Goal: Book appointment/travel/reservation

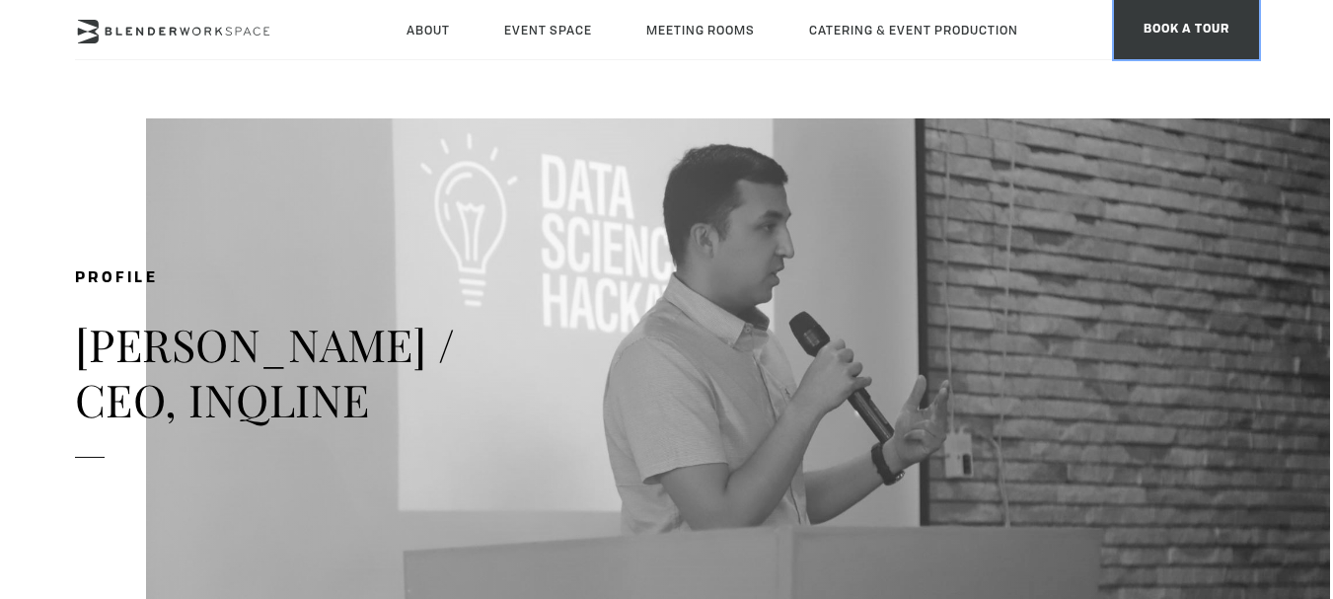
click at [1182, 12] on span "BOOK A TOUR" at bounding box center [1186, 29] width 145 height 59
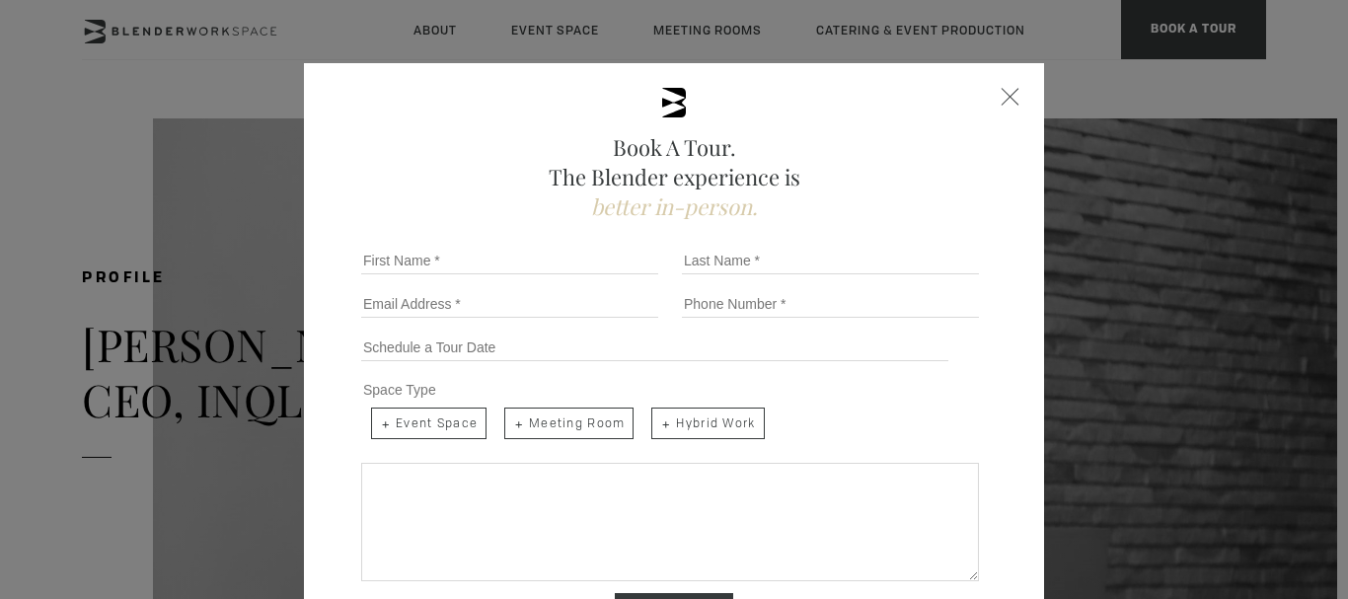
click at [1011, 96] on div "Book A Tour. The Blender experience is better in-person. Team Size 1 2 3 4 5 6 …" at bounding box center [674, 414] width 740 height 703
click at [991, 109] on div "Book A Tour. The Blender experience is better in-person. Team Size 1 2 3 4 5 6 …" at bounding box center [674, 414] width 740 height 703
click at [1001, 100] on span "Close form" at bounding box center [1010, 97] width 18 height 18
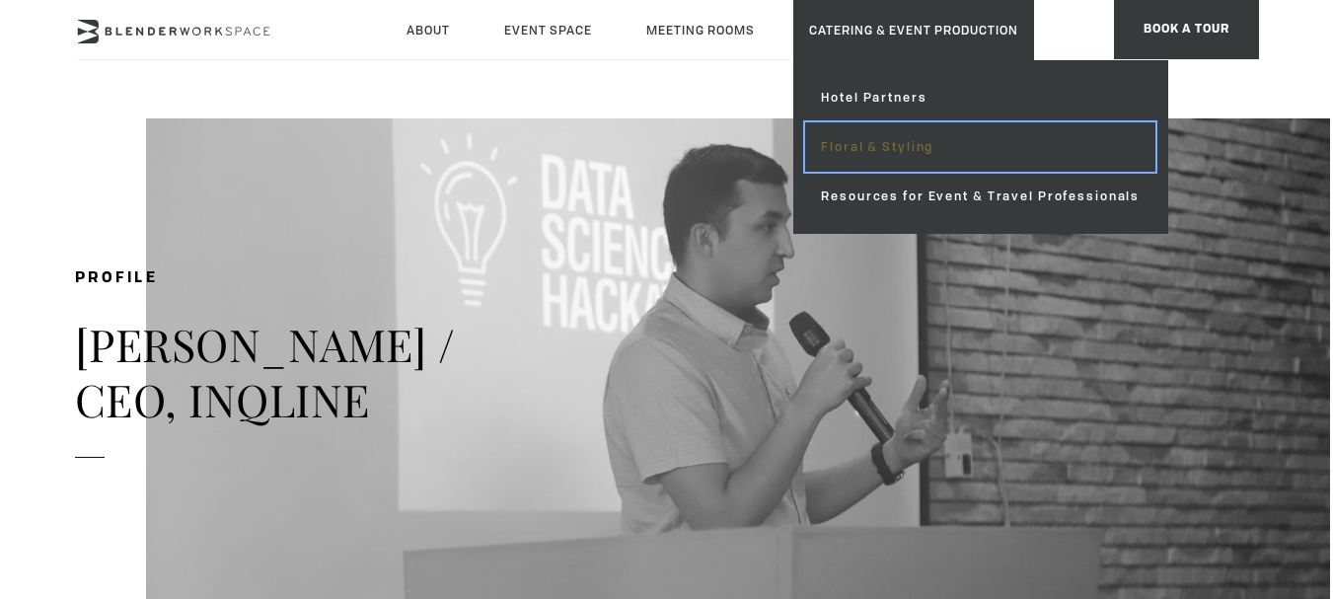
click at [903, 140] on link "Floral & Styling" at bounding box center [980, 146] width 350 height 49
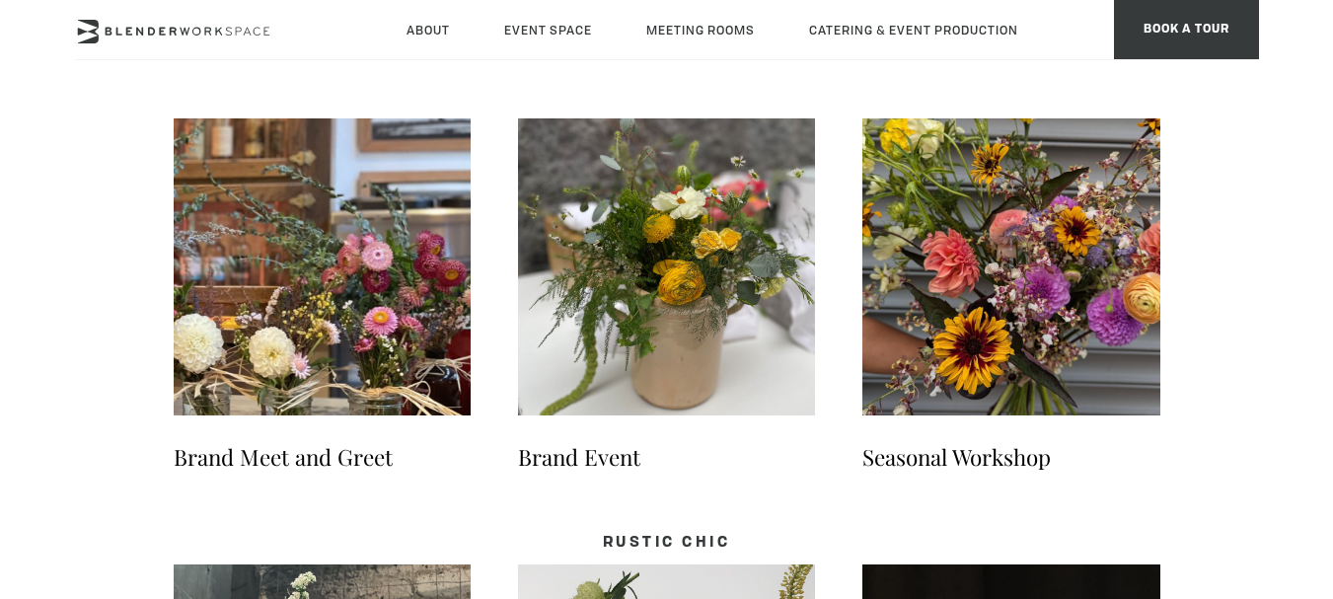
scroll to position [2841, 0]
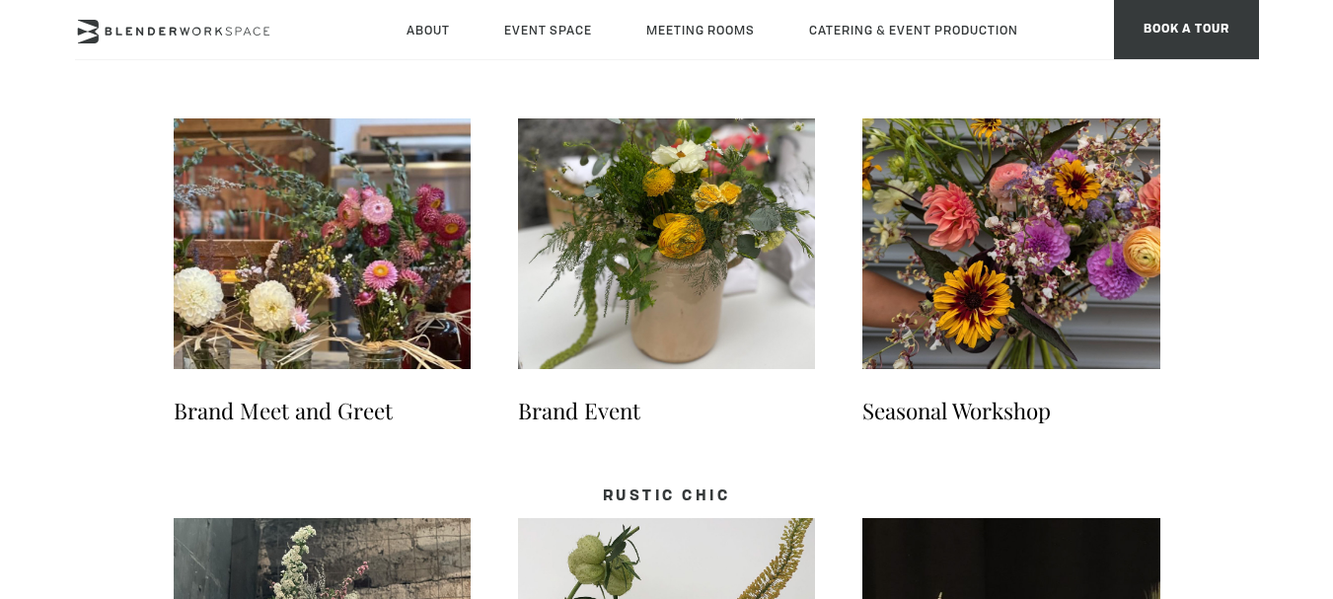
drag, startPoint x: 1347, startPoint y: 55, endPoint x: 1314, endPoint y: 419, distance: 365.5
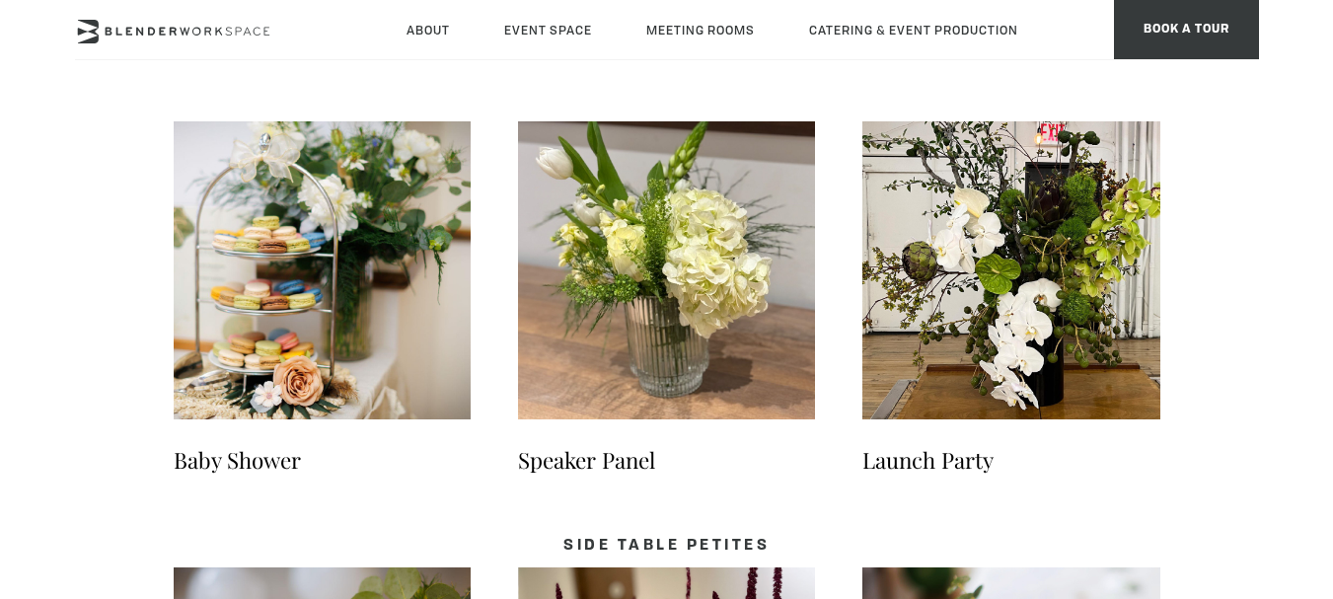
scroll to position [0, 0]
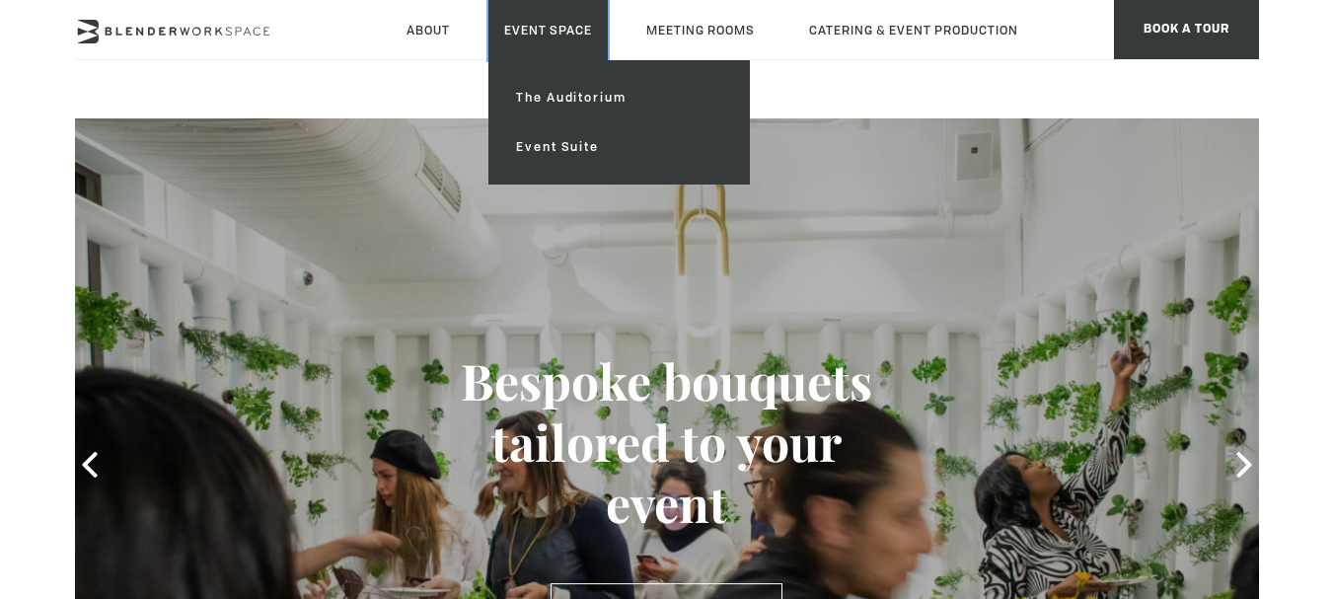
click at [547, 15] on link "Event Space" at bounding box center [547, 30] width 119 height 60
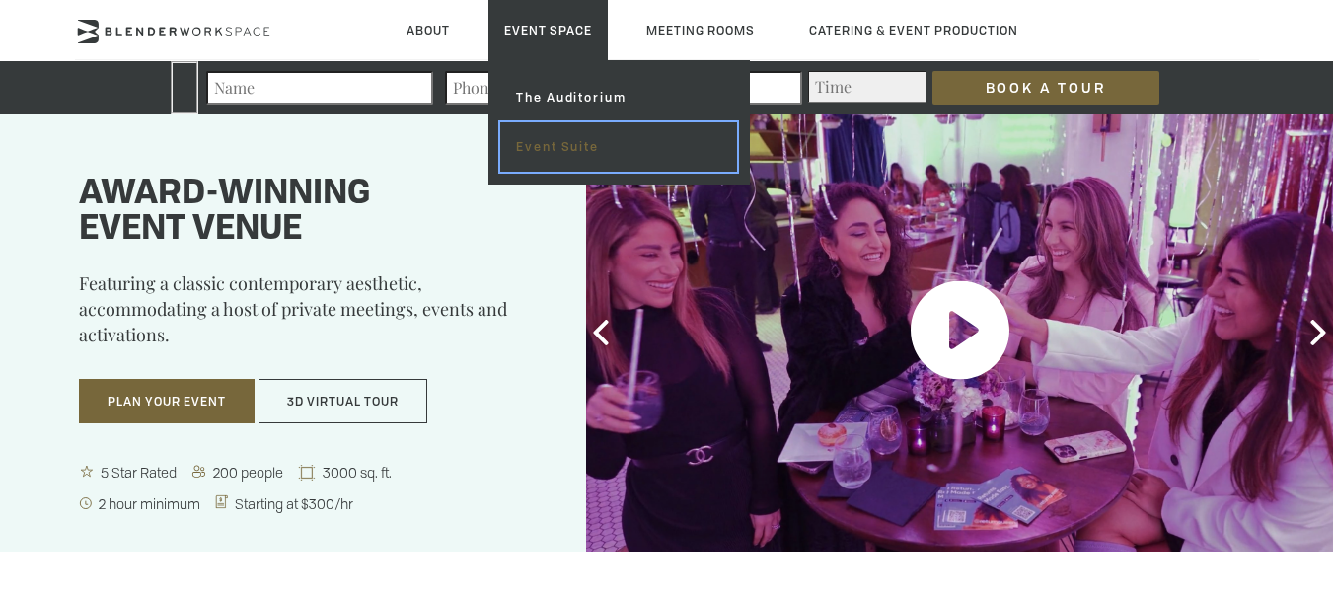
click at [589, 163] on link "Event Suite" at bounding box center [618, 146] width 236 height 49
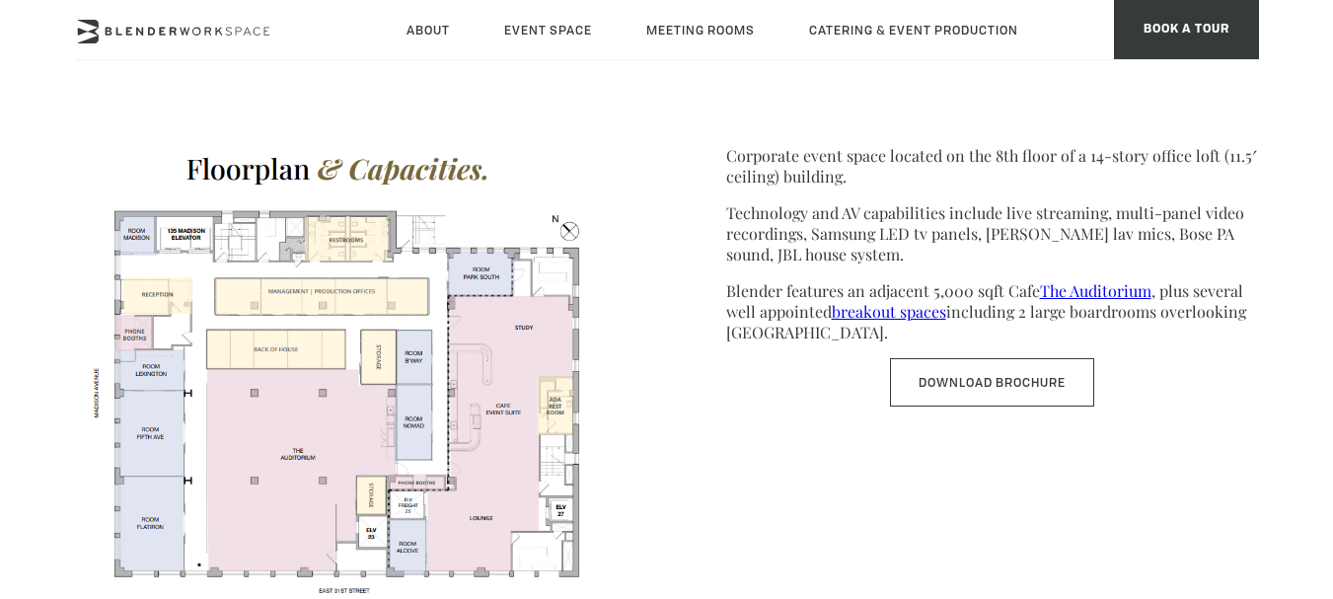
scroll to position [1003, 0]
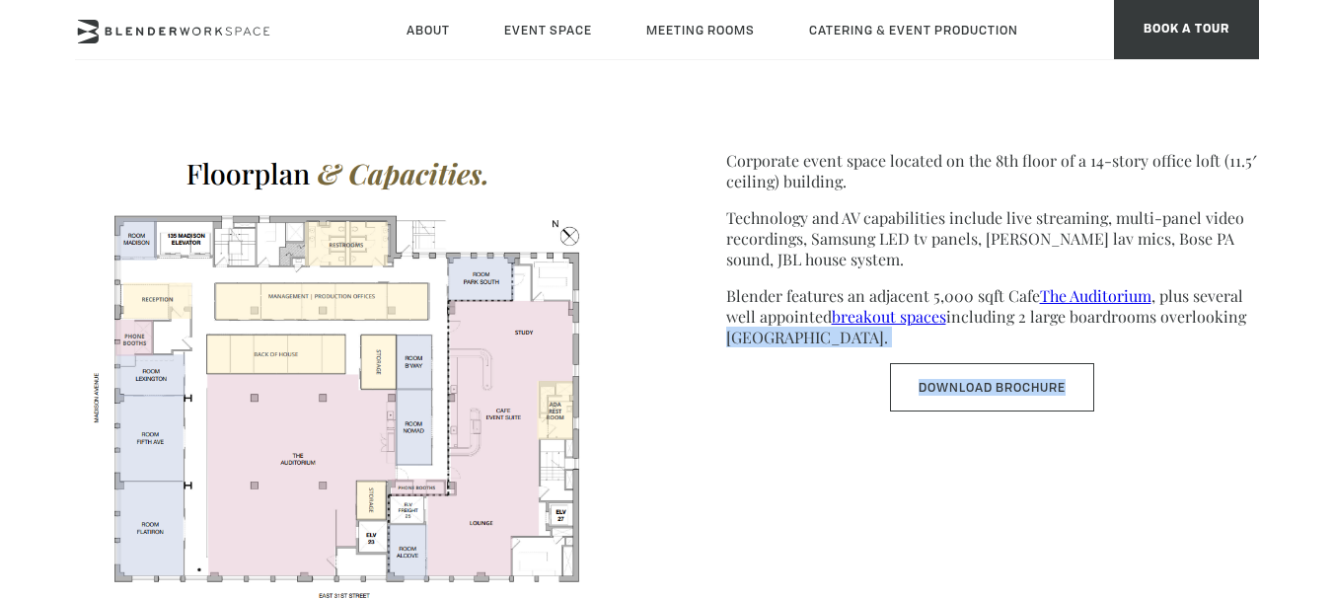
drag, startPoint x: 1316, startPoint y: 321, endPoint x: 1323, endPoint y: 379, distance: 58.6
click at [1323, 378] on body "Skip to main content About Neighborhood Global Collective Journal Event Space T…" at bounding box center [666, 467] width 1333 height 2704
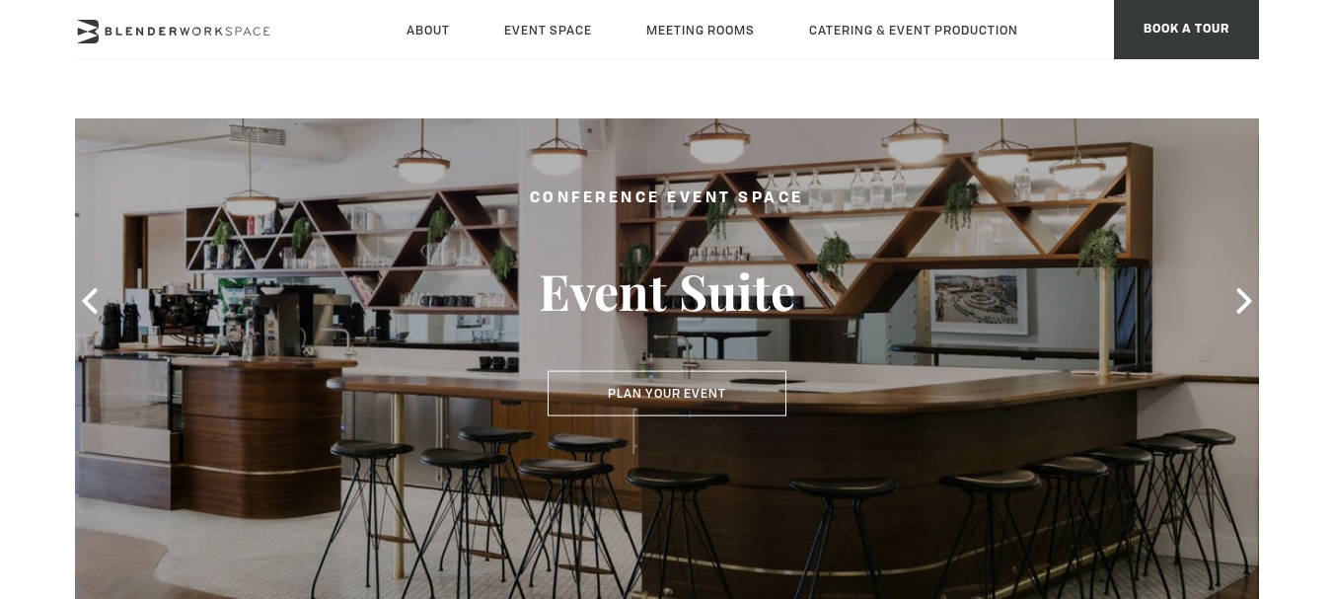
scroll to position [149, 0]
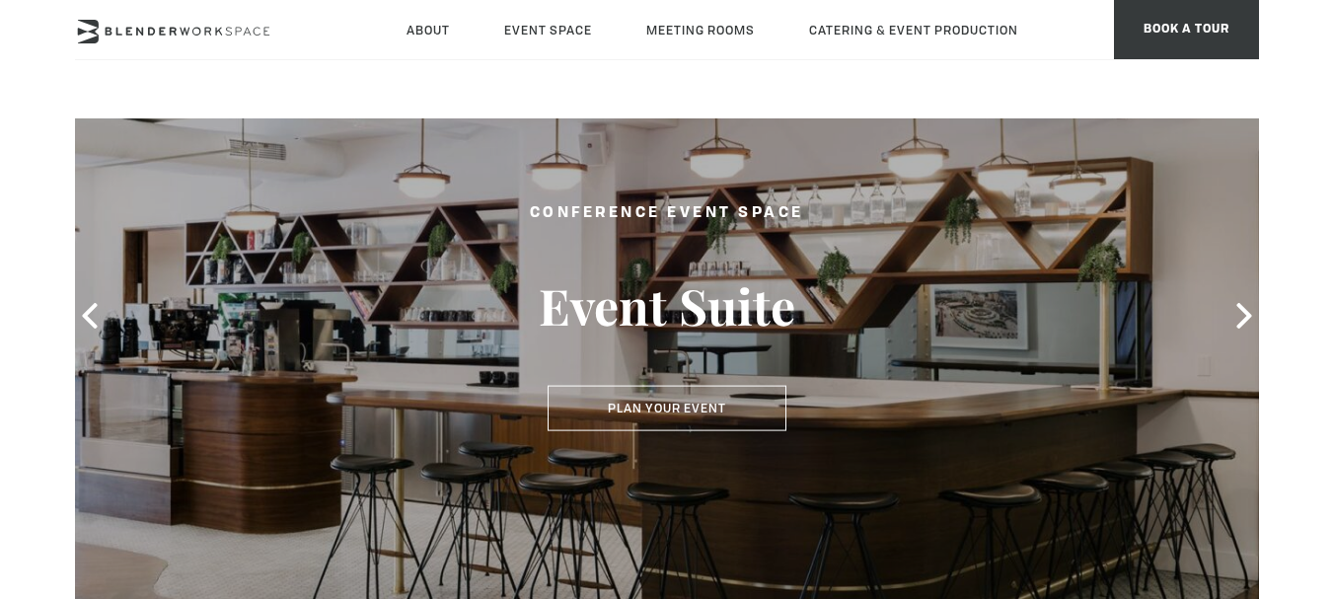
drag, startPoint x: 1305, startPoint y: 120, endPoint x: 1310, endPoint y: 62, distance: 58.4
click at [1243, 319] on icon at bounding box center [1244, 316] width 26 height 26
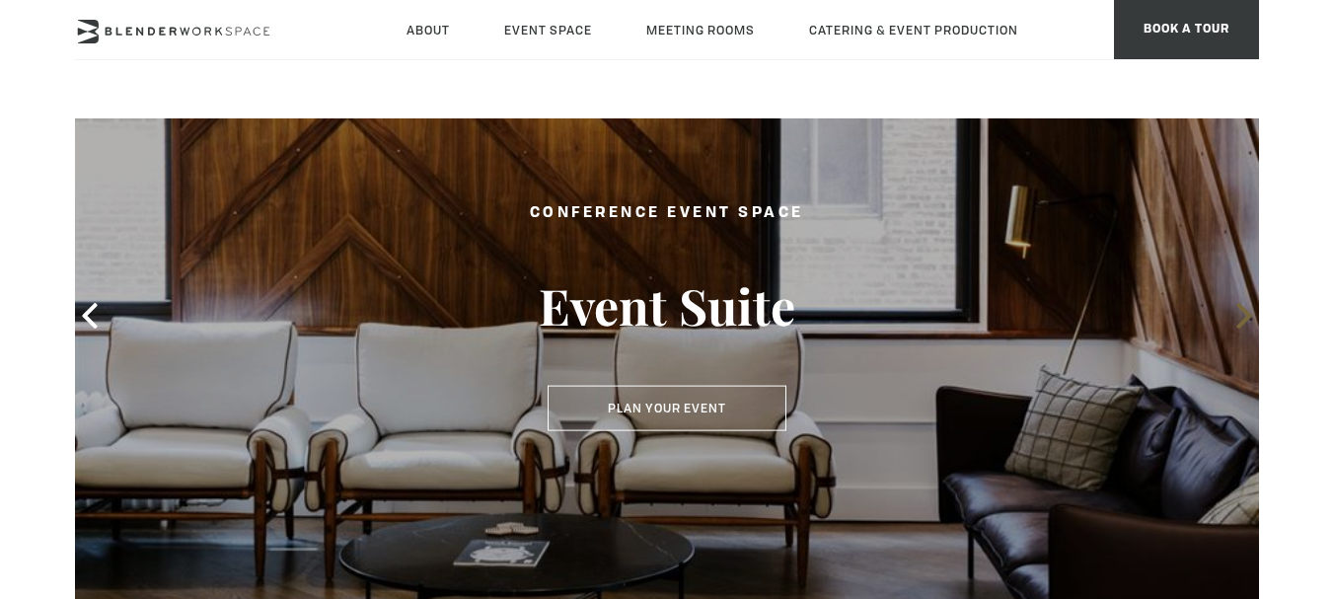
click at [1229, 302] on span at bounding box center [1244, 316] width 30 height 30
